Goal: Answer question/provide support: Share knowledge or assist other users

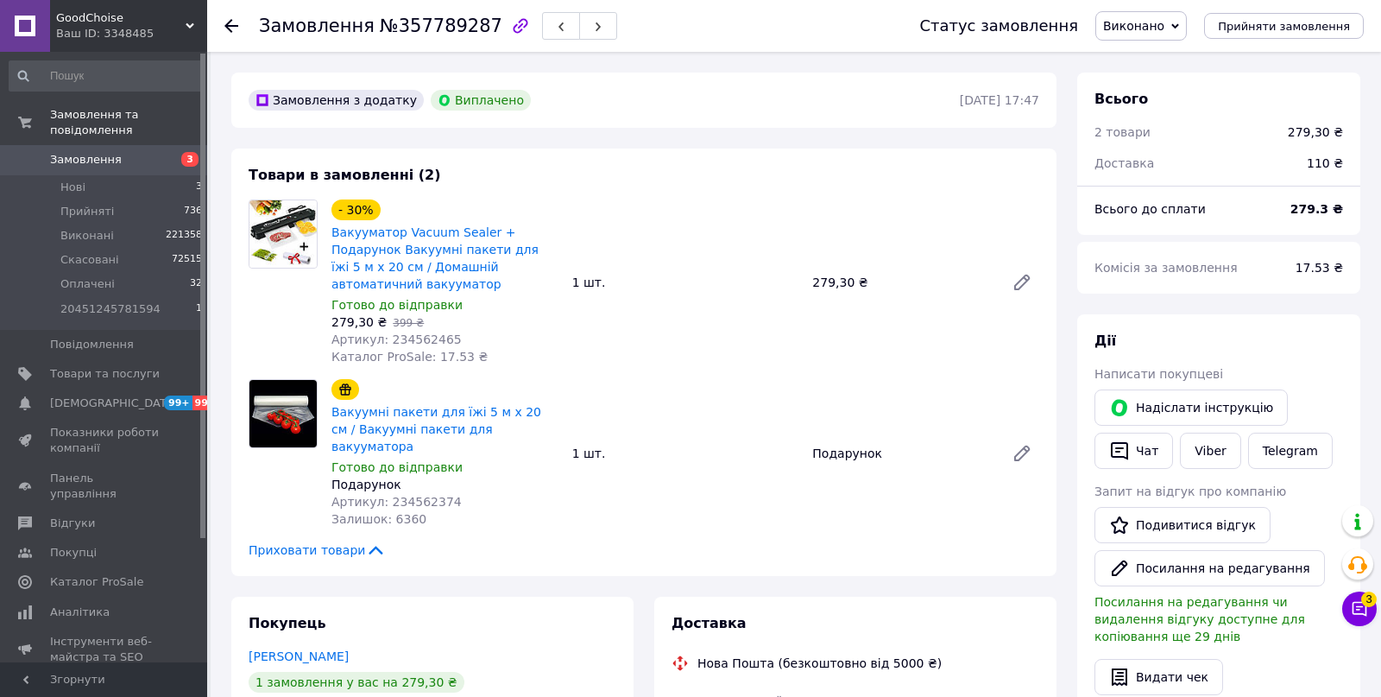
scroll to position [160, 0]
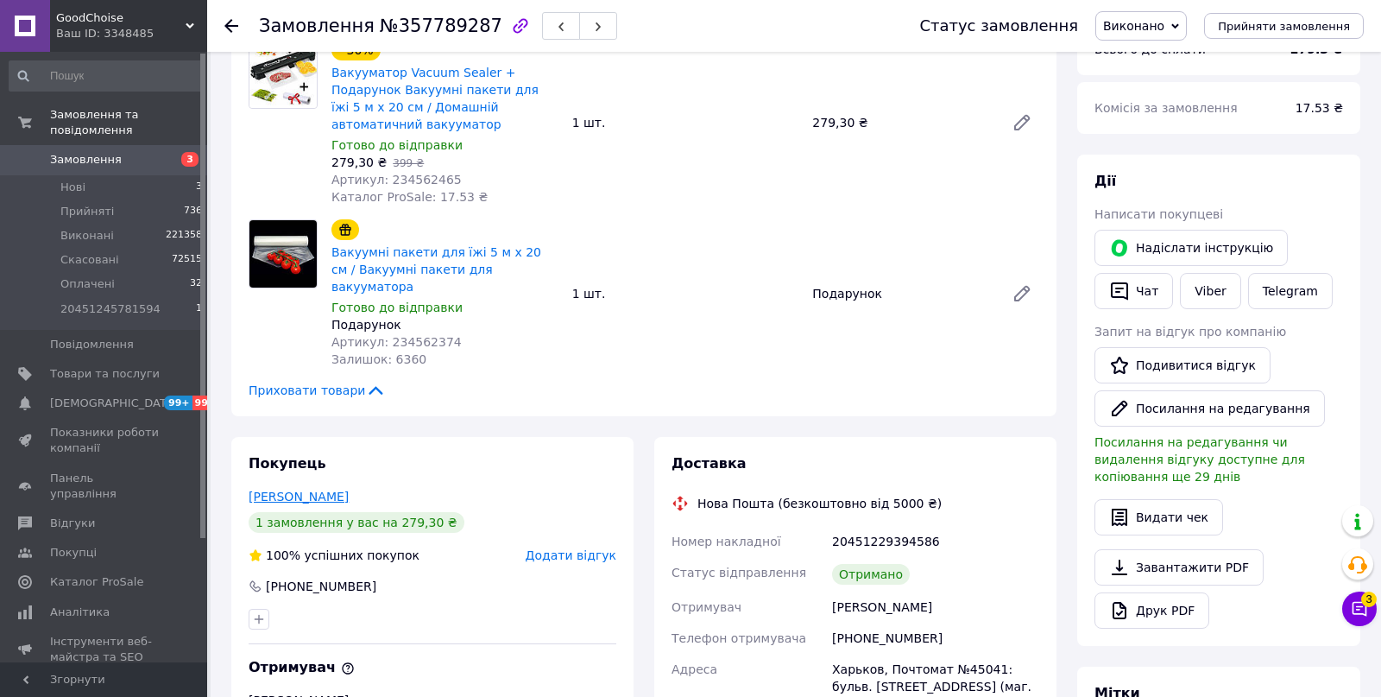
click at [328, 490] on link "Слісаренко Євгенія" at bounding box center [299, 497] width 100 height 14
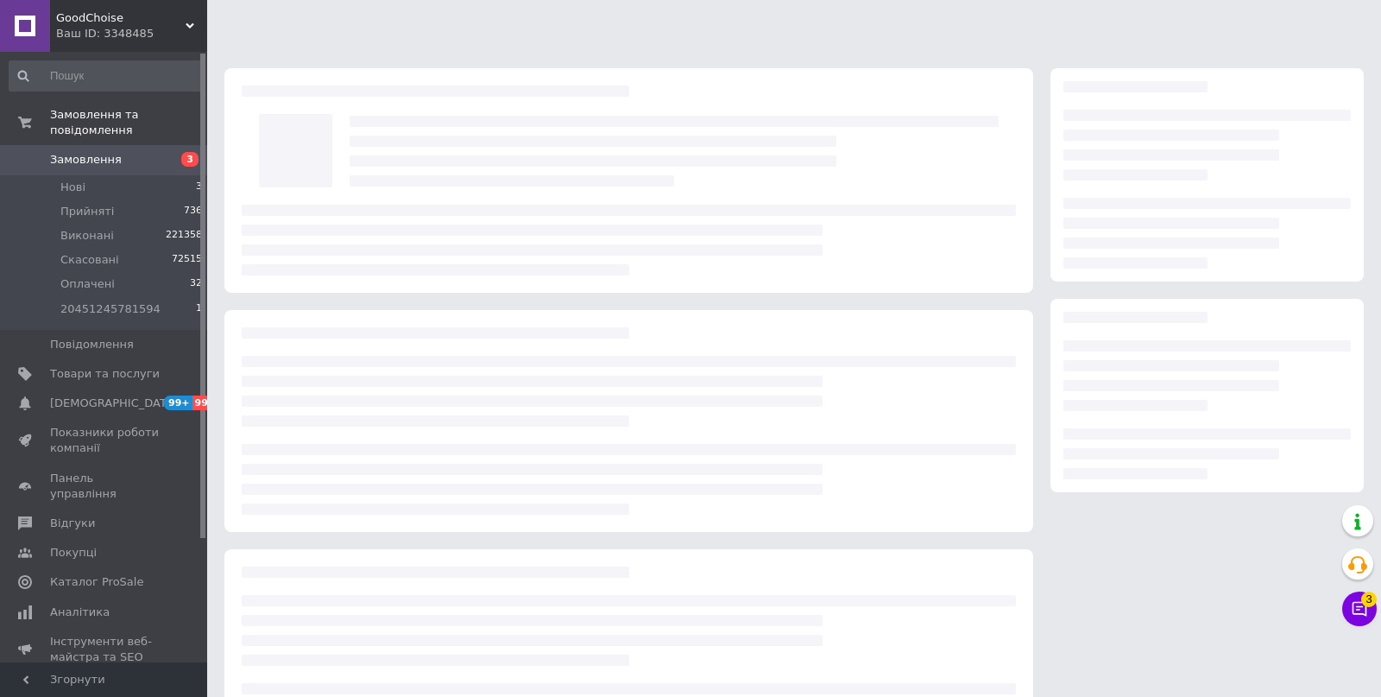
scroll to position [92, 0]
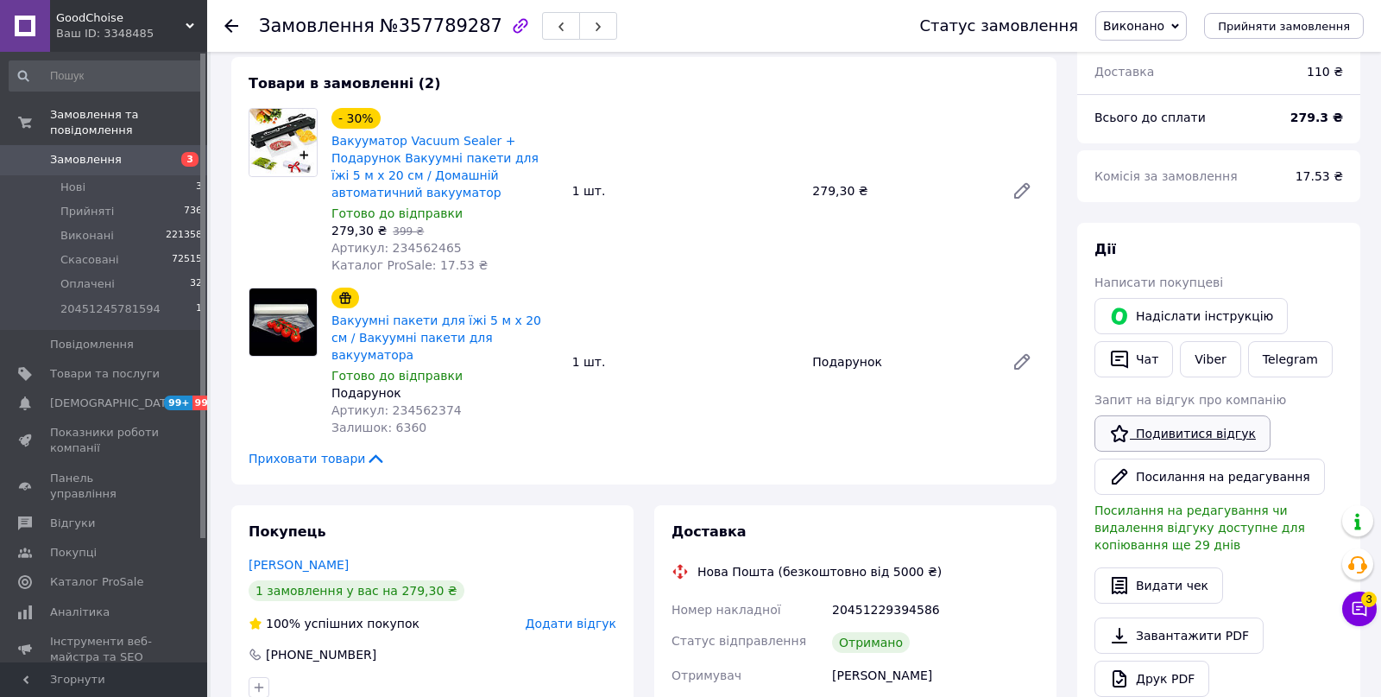
click at [1156, 420] on link "Подивитися відгук" at bounding box center [1183, 433] width 176 height 36
click at [1151, 362] on button "Чат" at bounding box center [1134, 359] width 79 height 36
